Goal: Complete application form

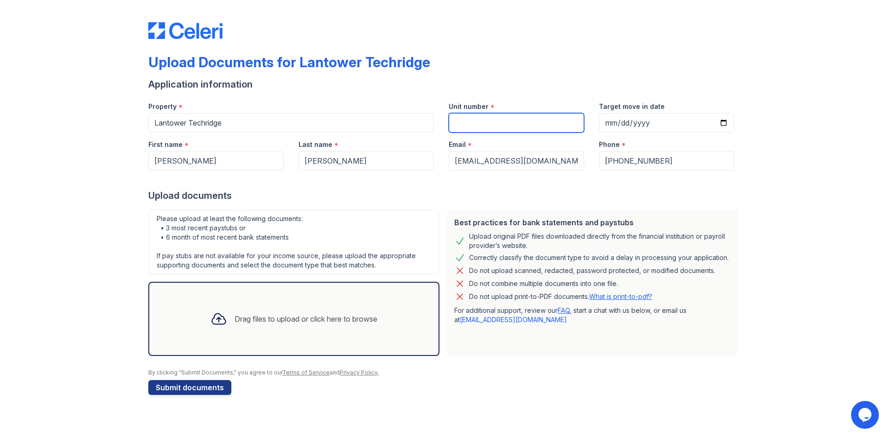
click at [532, 132] on input "Unit number" at bounding box center [516, 122] width 135 height 19
type input "1116"
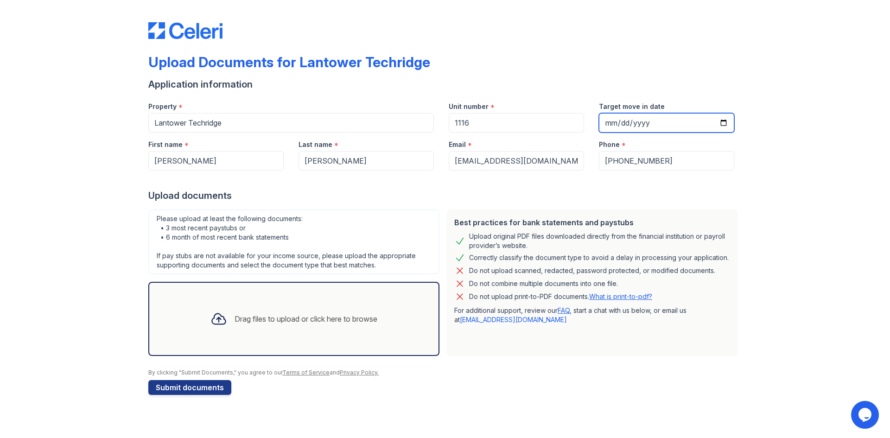
click at [719, 121] on input "Target move in date" at bounding box center [666, 122] width 135 height 19
type input "[DATE]"
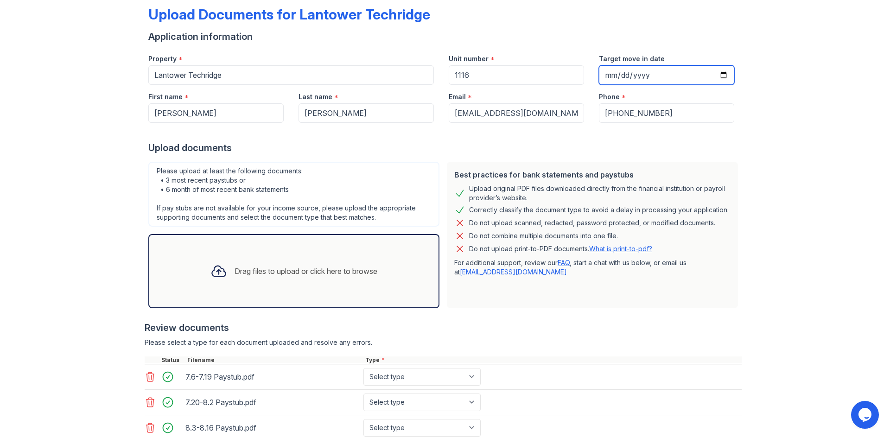
scroll to position [114, 0]
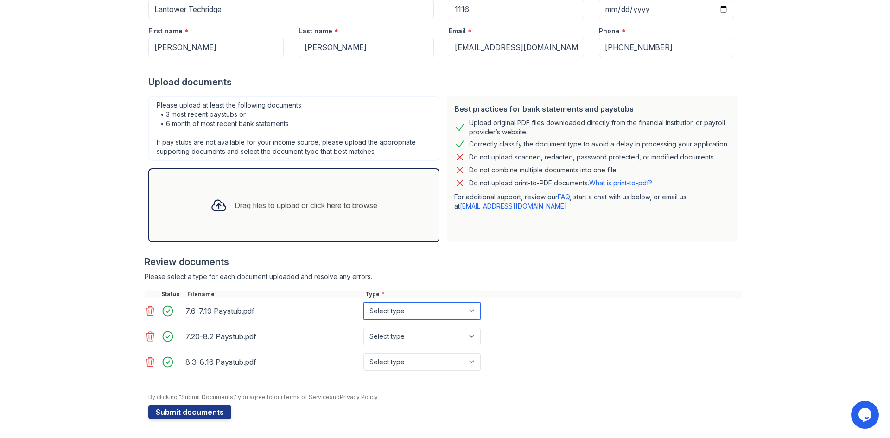
click at [448, 312] on select "Select type Paystub Bank Statement Offer Letter Tax Documents Benefit Award Let…" at bounding box center [421, 311] width 117 height 18
select select "paystub"
click at [363, 302] on select "Select type Paystub Bank Statement Offer Letter Tax Documents Benefit Award Let…" at bounding box center [421, 311] width 117 height 18
click at [405, 336] on select "Select type Paystub Bank Statement Offer Letter Tax Documents Benefit Award Let…" at bounding box center [421, 337] width 117 height 18
select select "paystub"
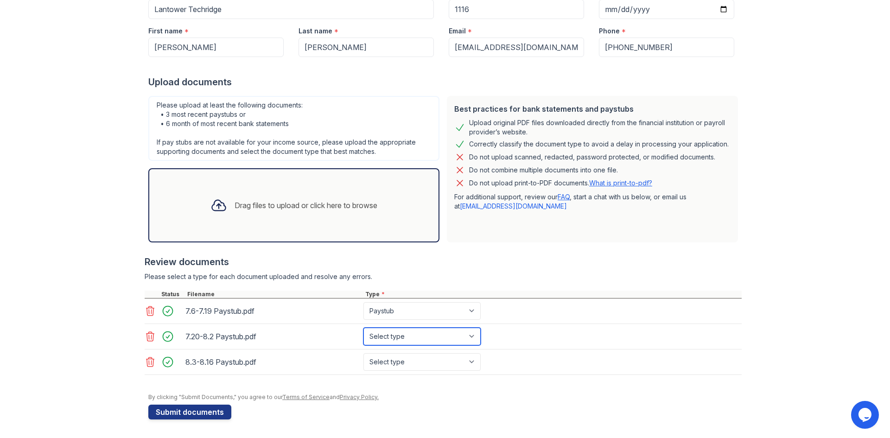
click at [363, 328] on select "Select type Paystub Bank Statement Offer Letter Tax Documents Benefit Award Let…" at bounding box center [421, 337] width 117 height 18
click at [423, 362] on select "Select type Paystub Bank Statement Offer Letter Tax Documents Benefit Award Let…" at bounding box center [421, 362] width 117 height 18
select select "paystub"
click at [363, 353] on select "Select type Paystub Bank Statement Offer Letter Tax Documents Benefit Award Let…" at bounding box center [421, 362] width 117 height 18
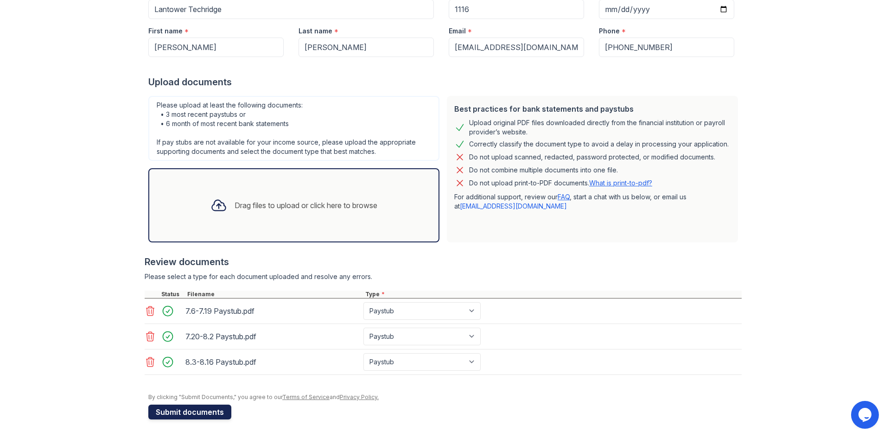
click at [184, 409] on button "Submit documents" at bounding box center [189, 412] width 83 height 15
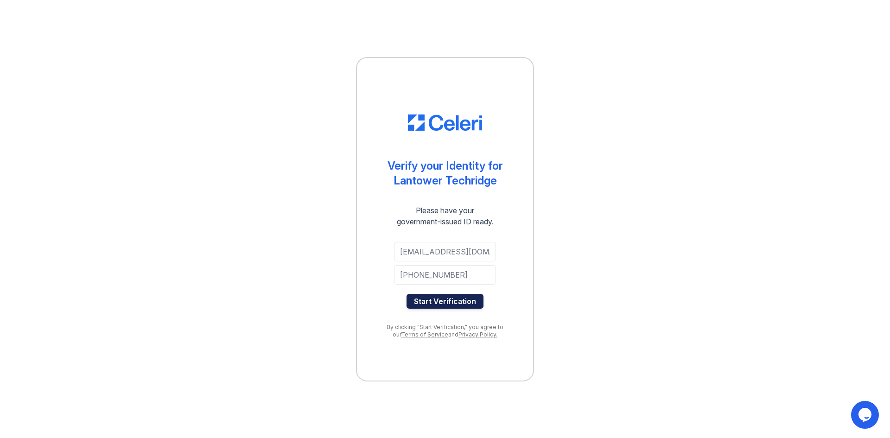
click at [442, 298] on button "Start Verification" at bounding box center [445, 301] width 77 height 15
